Goal: Task Accomplishment & Management: Manage account settings

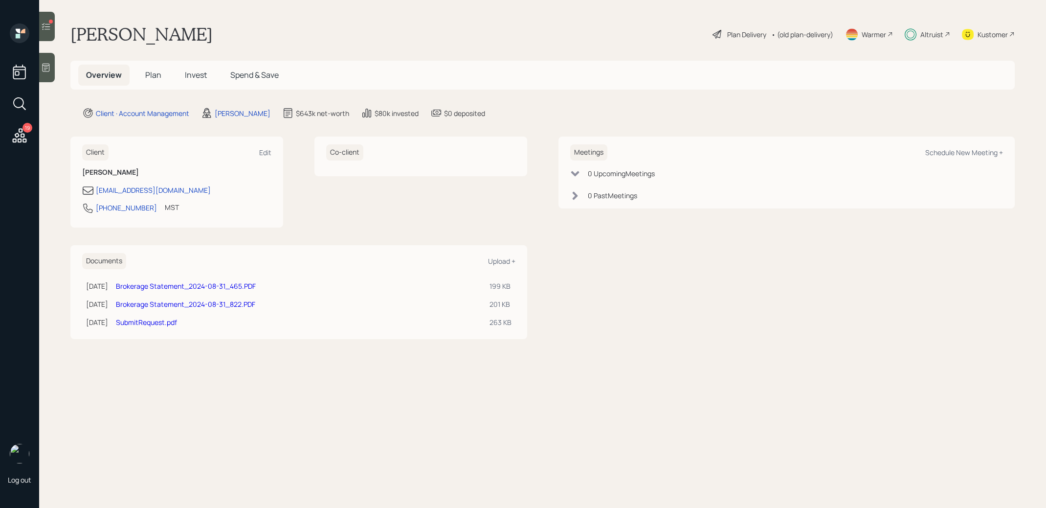
click at [50, 27] on icon at bounding box center [46, 27] width 10 height 10
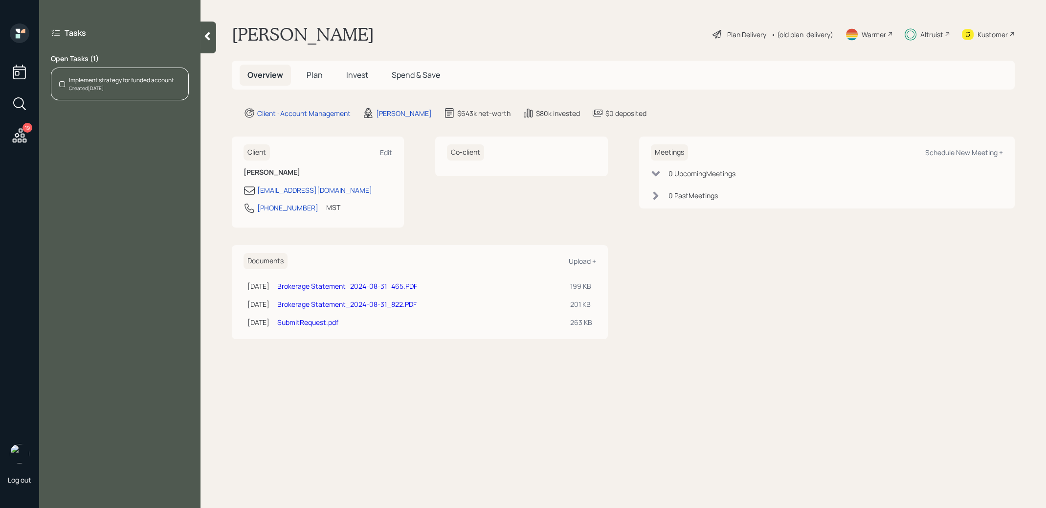
click at [208, 41] on div at bounding box center [209, 38] width 16 height 32
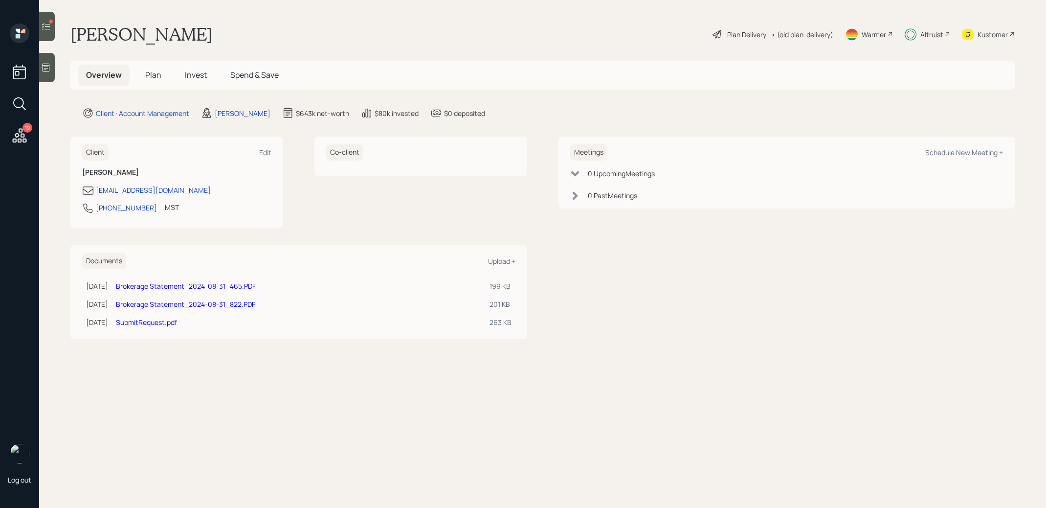
click at [196, 76] on span "Invest" at bounding box center [196, 74] width 22 height 11
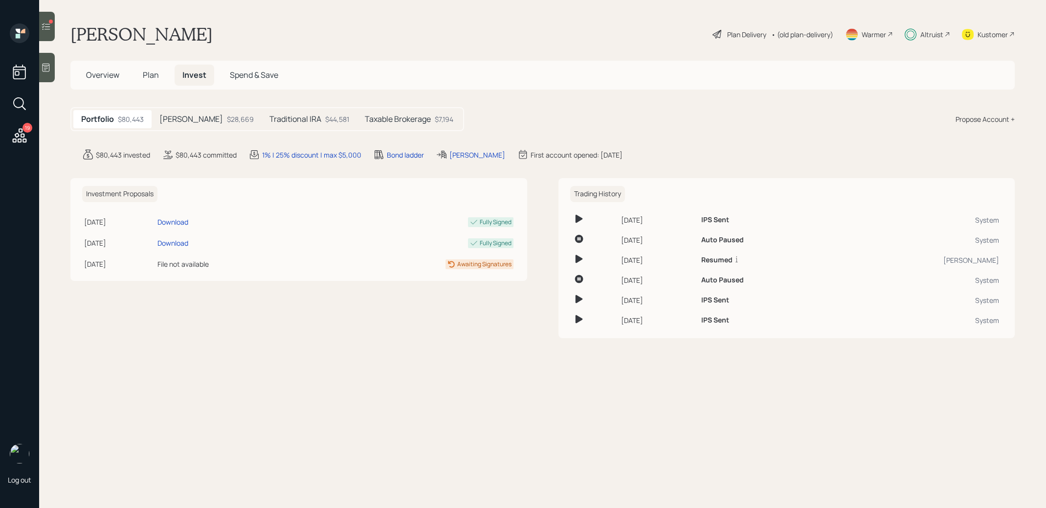
click at [227, 116] on div "$28,669" at bounding box center [240, 119] width 27 height 10
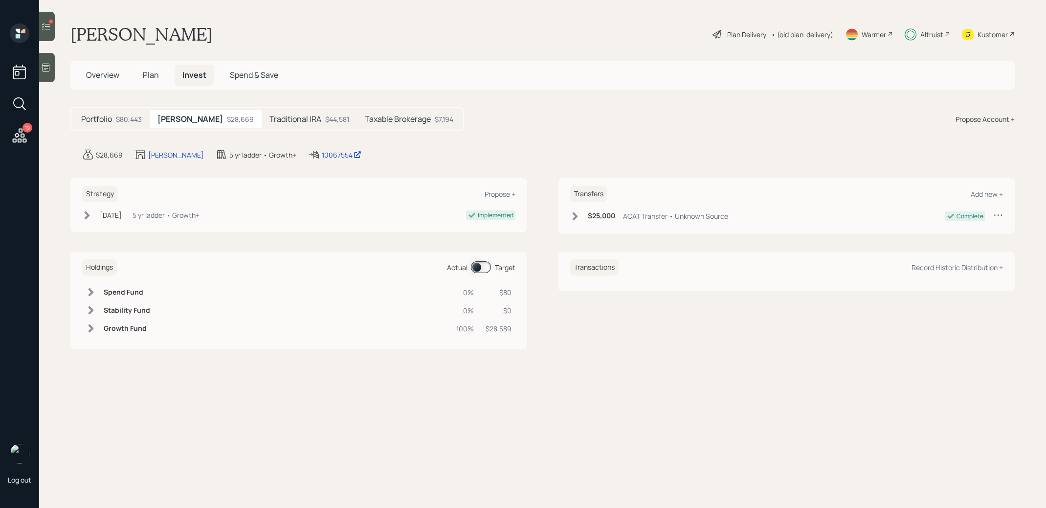
click at [281, 118] on h5 "Traditional IRA" at bounding box center [295, 118] width 52 height 9
click at [370, 119] on h5 "Taxable Brokerage" at bounding box center [398, 118] width 66 height 9
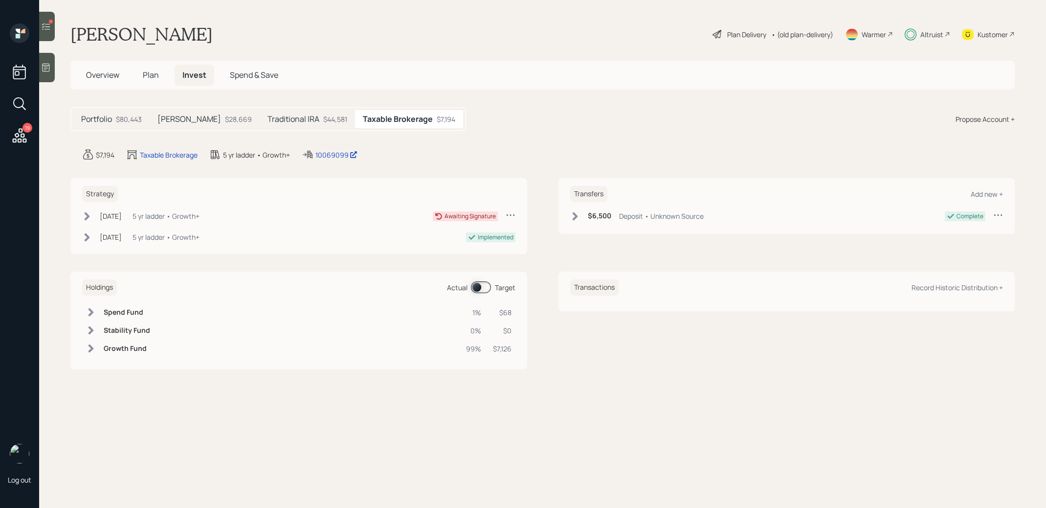
click at [50, 31] on icon at bounding box center [46, 27] width 10 height 10
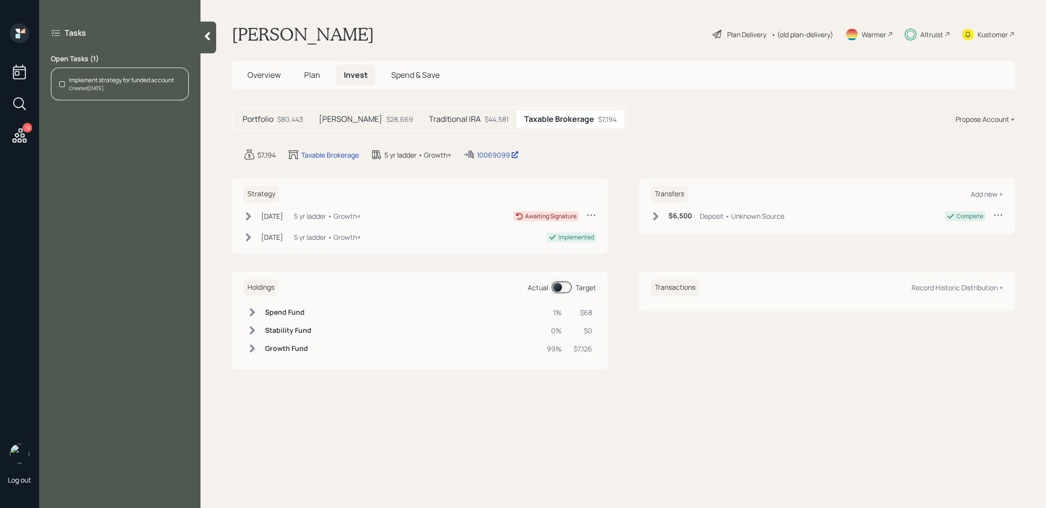
click at [100, 77] on div "Implement strategy for funded account" at bounding box center [121, 80] width 105 height 9
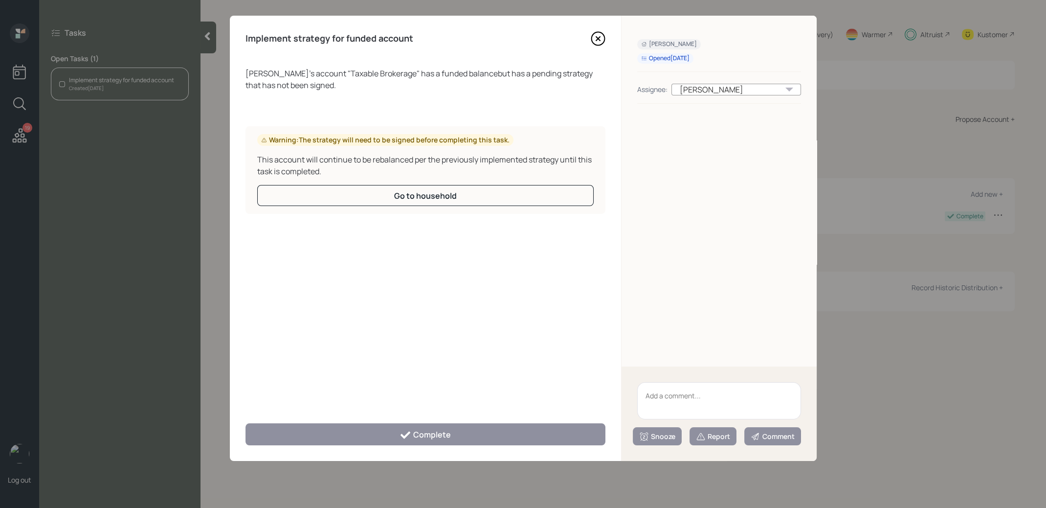
click at [598, 35] on icon at bounding box center [598, 38] width 15 height 15
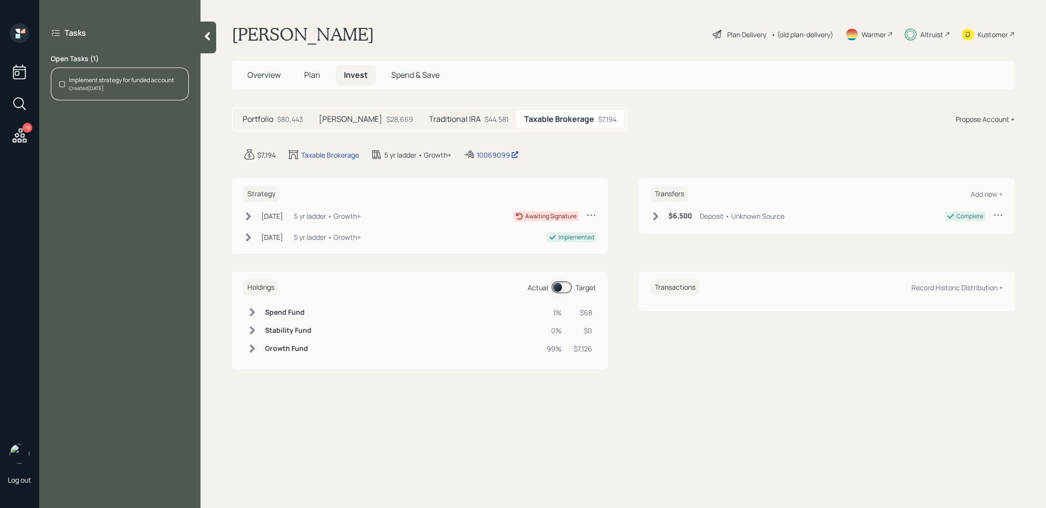
click at [249, 216] on icon at bounding box center [248, 216] width 5 height 8
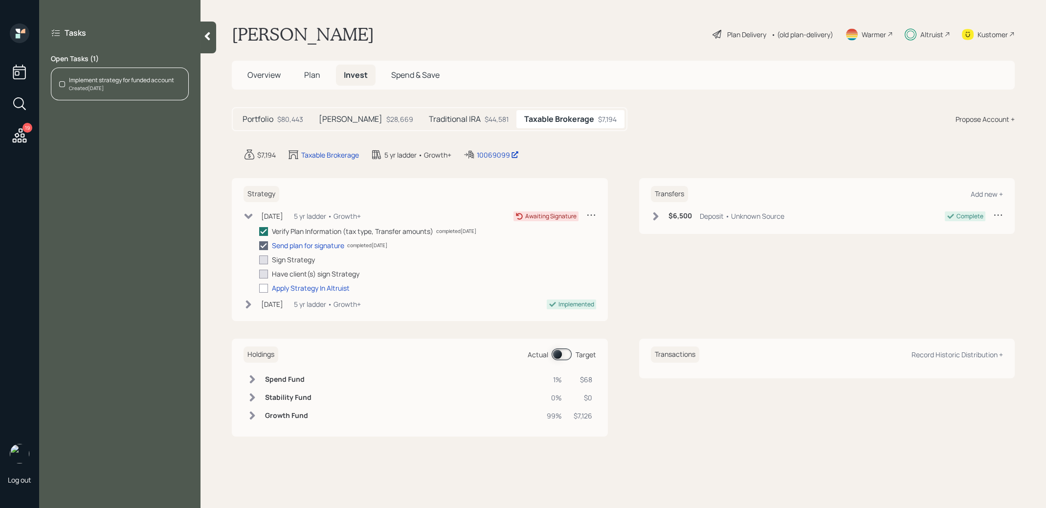
click at [249, 216] on icon at bounding box center [249, 215] width 8 height 5
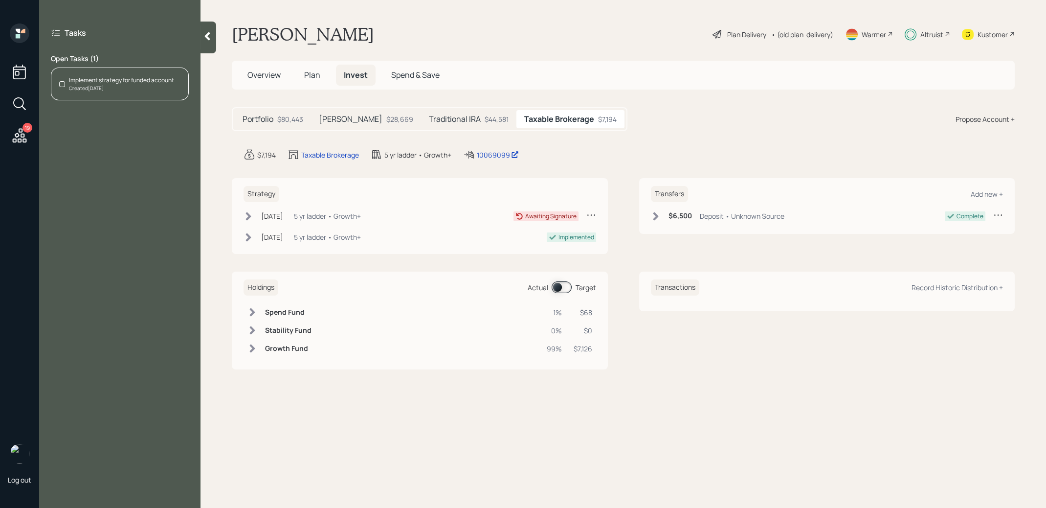
click at [592, 213] on icon at bounding box center [591, 215] width 10 height 10
click at [564, 234] on div "Cancel Strategy" at bounding box center [561, 233] width 70 height 9
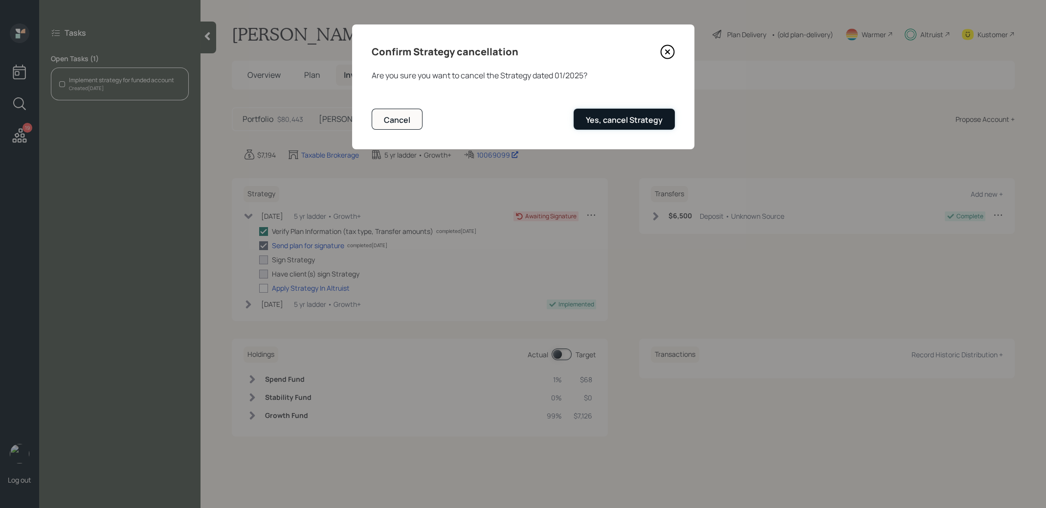
click at [615, 121] on div "Yes, cancel Strategy" at bounding box center [624, 119] width 77 height 11
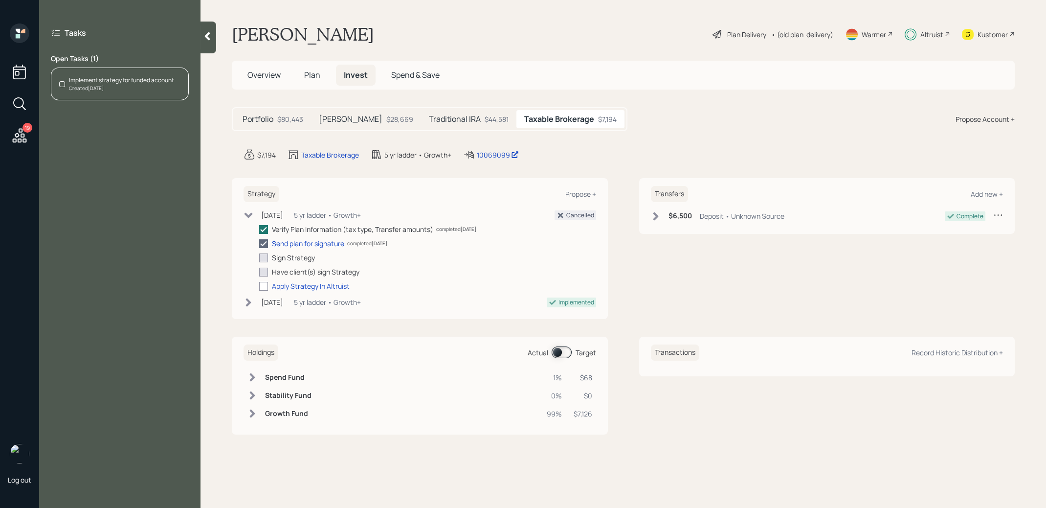
click at [109, 83] on div "Implement strategy for funded account" at bounding box center [121, 80] width 105 height 9
click at [733, 16] on icon "close" at bounding box center [733, 18] width 7 height 8
click at [265, 227] on polyline at bounding box center [264, 229] width 6 height 4
click at [259, 229] on input "checkbox" at bounding box center [259, 229] width 0 height 0
checkbox input "true"
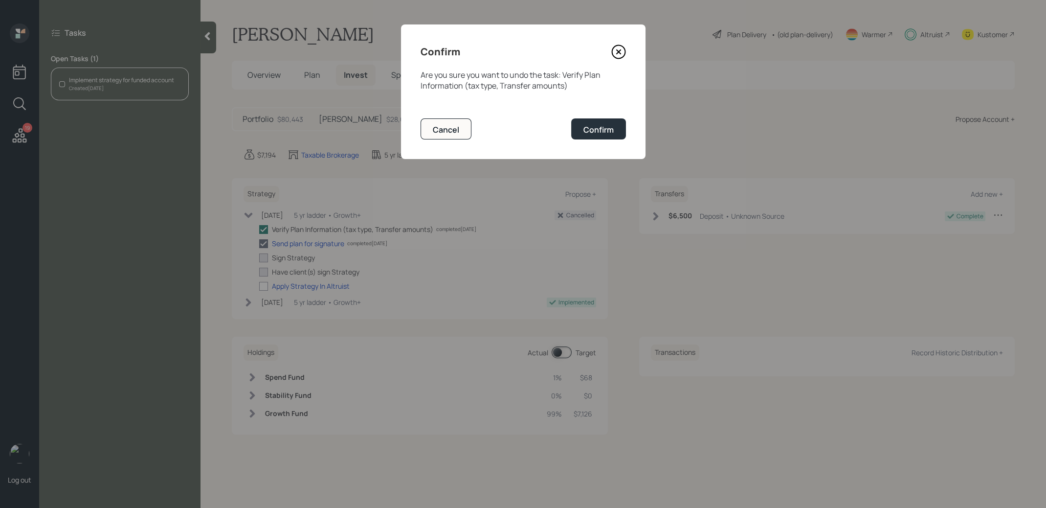
click at [616, 48] on icon at bounding box center [618, 52] width 15 height 15
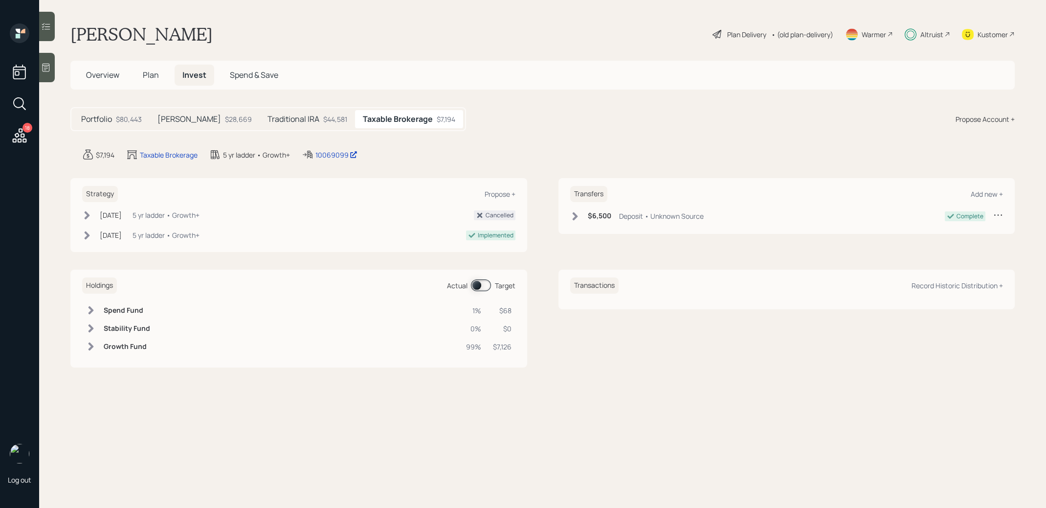
click at [20, 135] on icon at bounding box center [20, 136] width 18 height 18
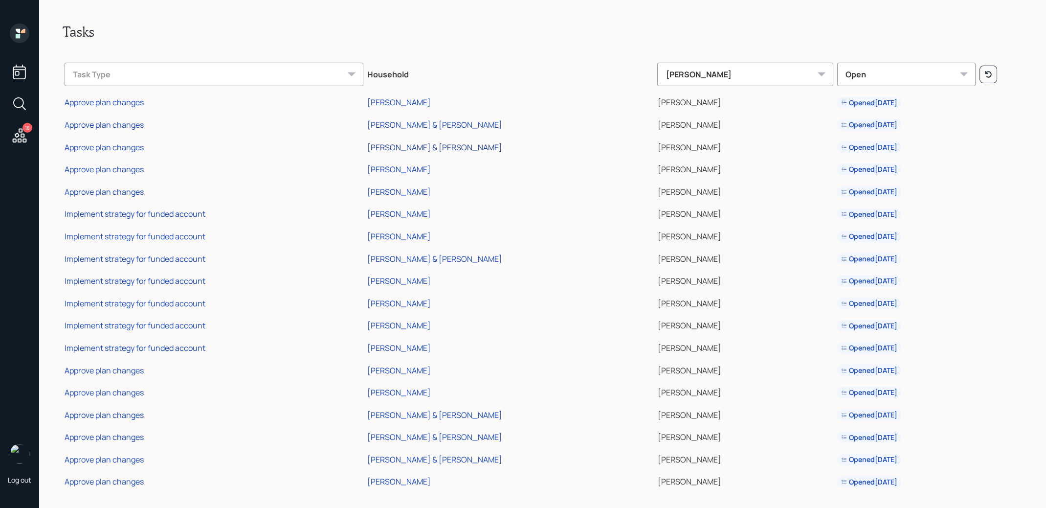
click at [367, 146] on div "Doralee & Steve Bohner" at bounding box center [434, 147] width 135 height 11
